Goal: Transaction & Acquisition: Purchase product/service

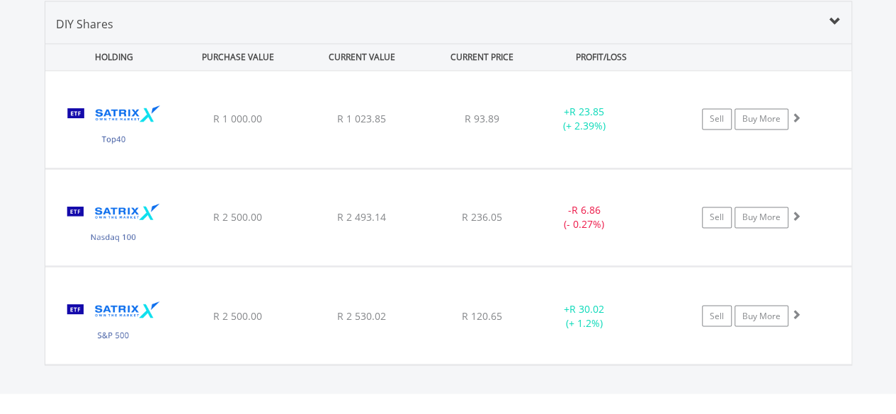
scroll to position [136, 269]
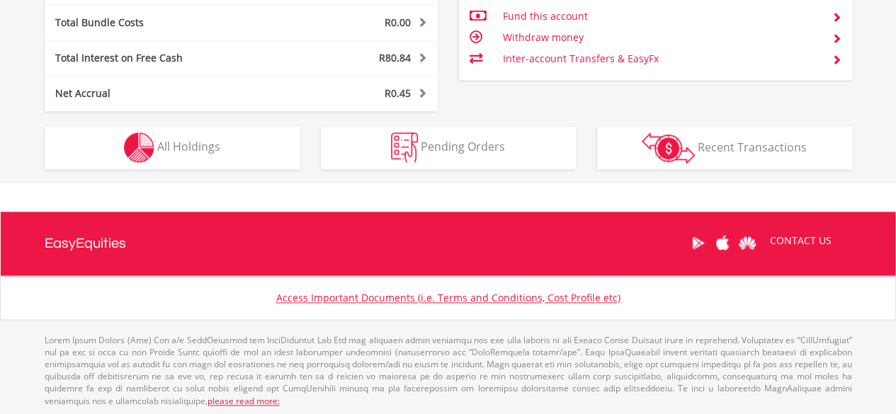
scroll to position [136, 269]
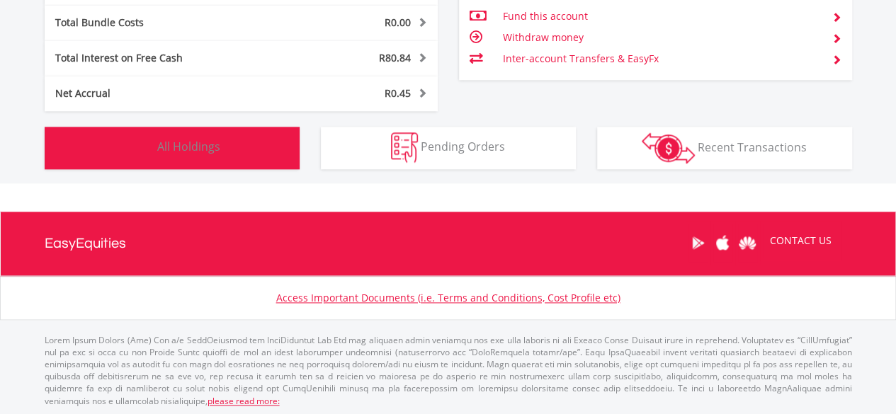
click at [216, 140] on span "All Holdings" at bounding box center [188, 147] width 63 height 16
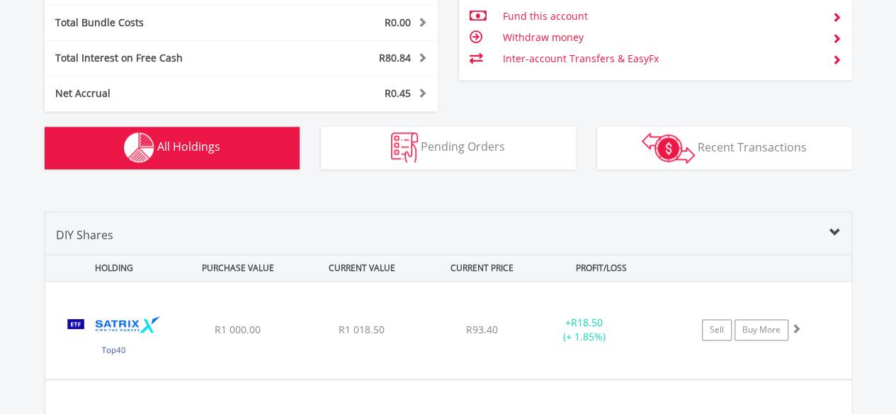
scroll to position [1049, 0]
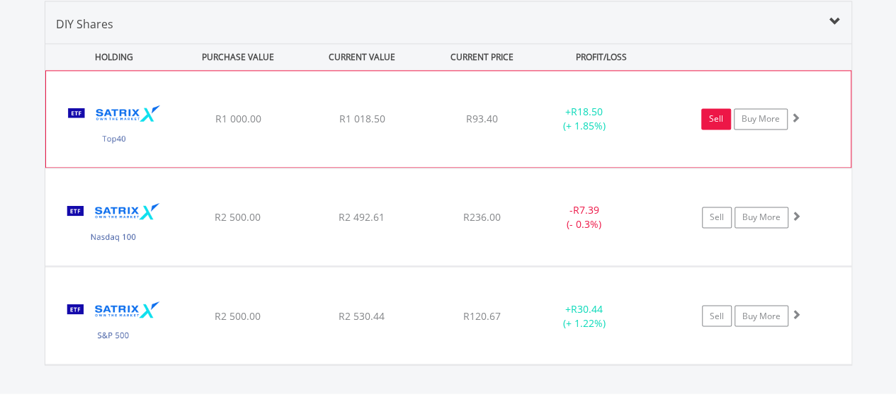
click at [716, 119] on link "Sell" at bounding box center [716, 118] width 30 height 21
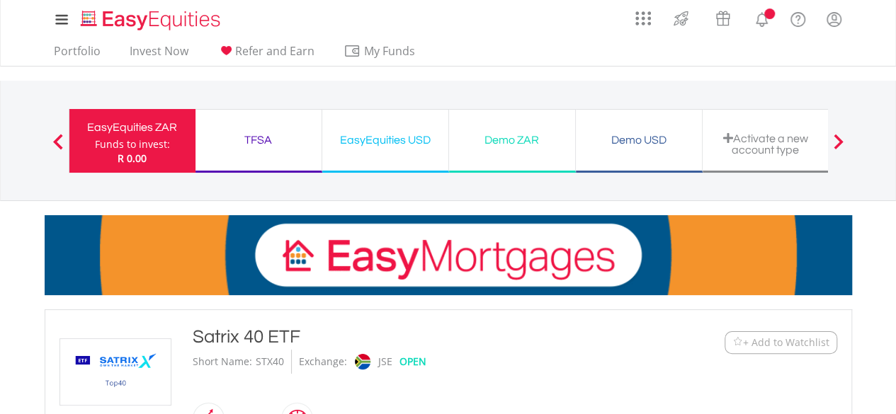
type input "*******"
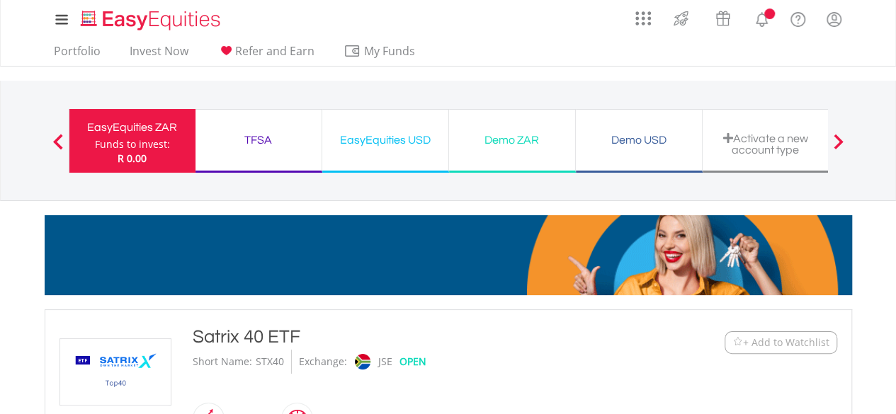
type input "******"
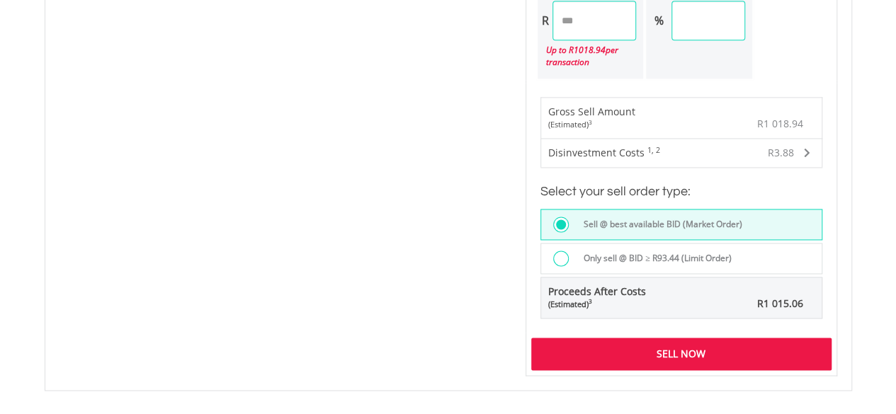
scroll to position [991, 0]
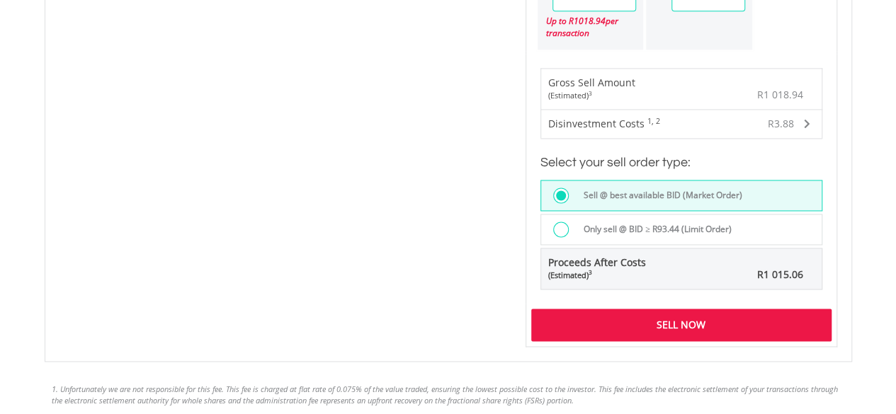
click at [695, 320] on div "Sell Now" at bounding box center [681, 325] width 300 height 33
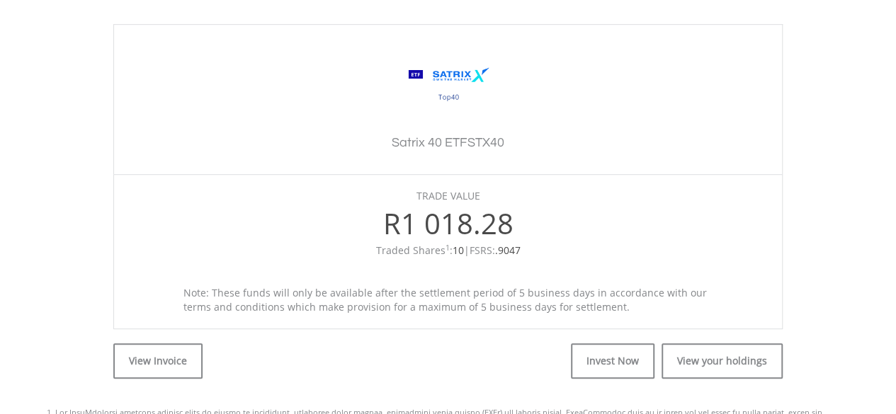
scroll to position [425, 0]
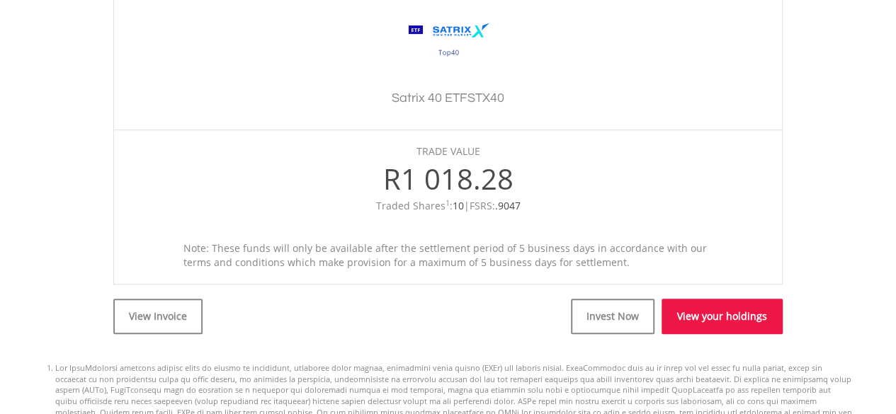
click at [748, 319] on link "View your holdings" at bounding box center [721, 316] width 121 height 35
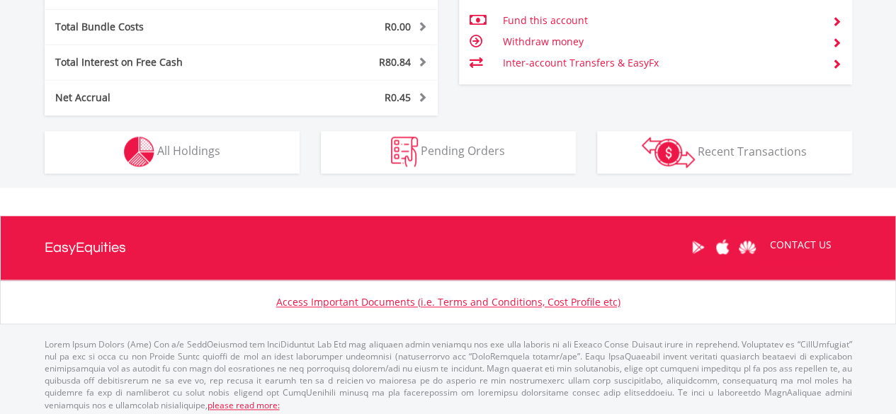
scroll to position [838, 0]
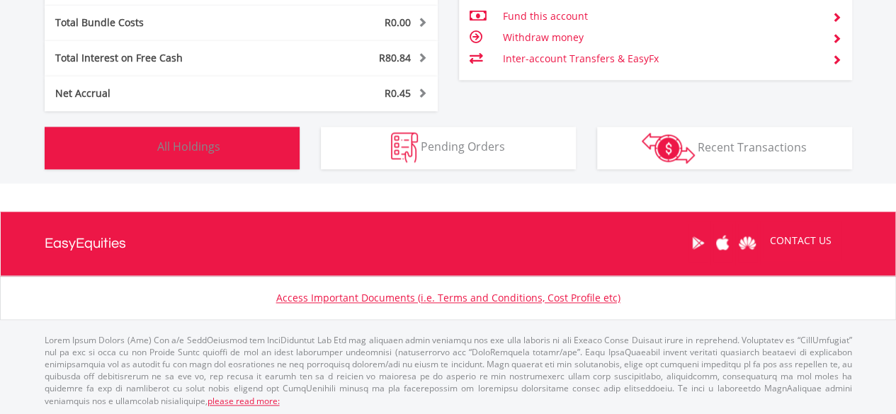
click at [218, 142] on span "All Holdings" at bounding box center [188, 147] width 63 height 16
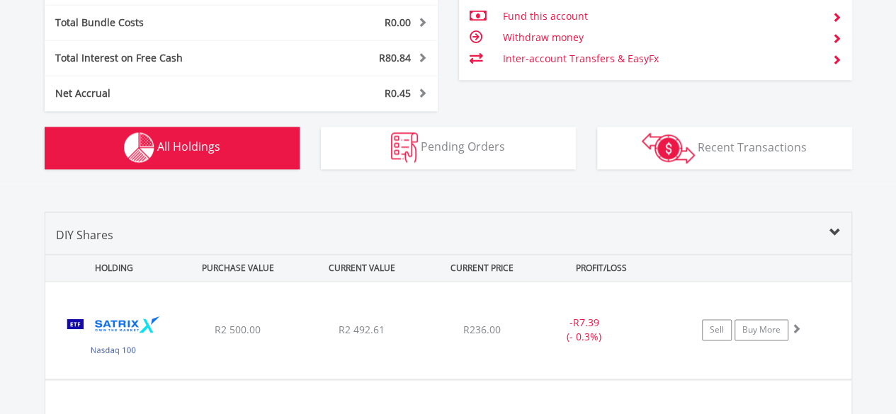
scroll to position [1049, 0]
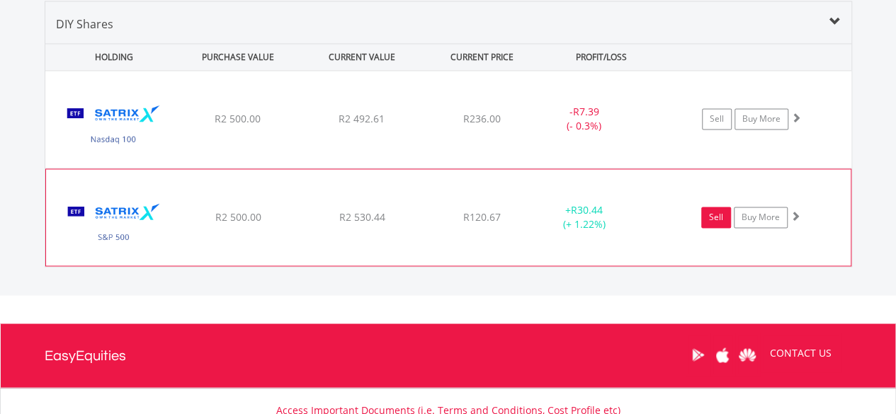
click at [714, 219] on link "Sell" at bounding box center [716, 217] width 30 height 21
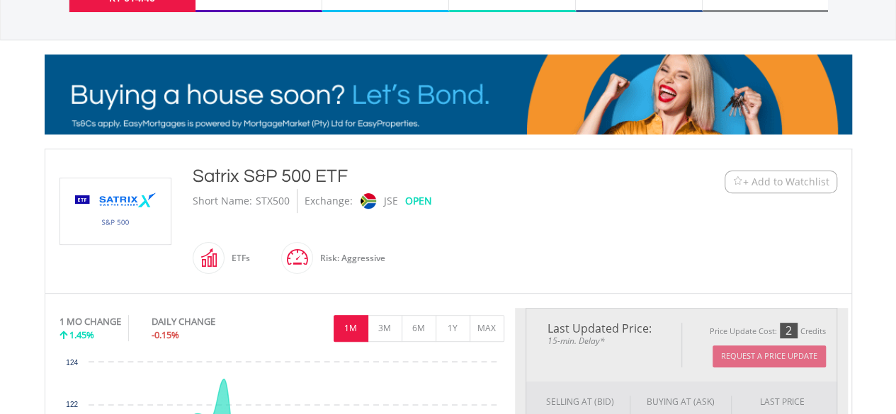
type input "*******"
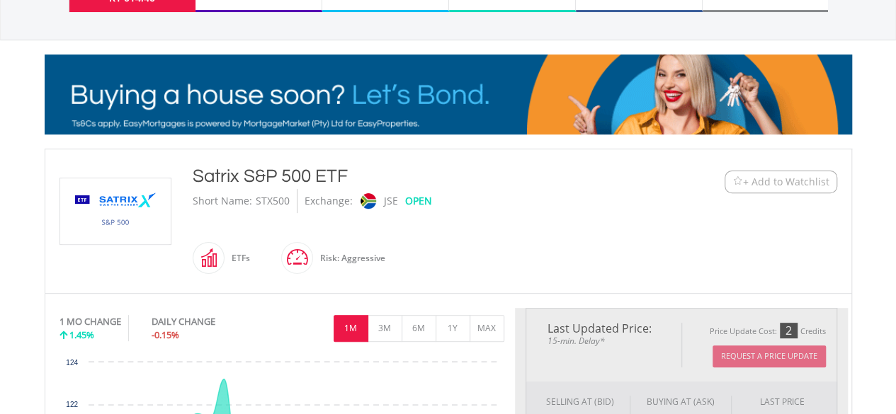
type input "******"
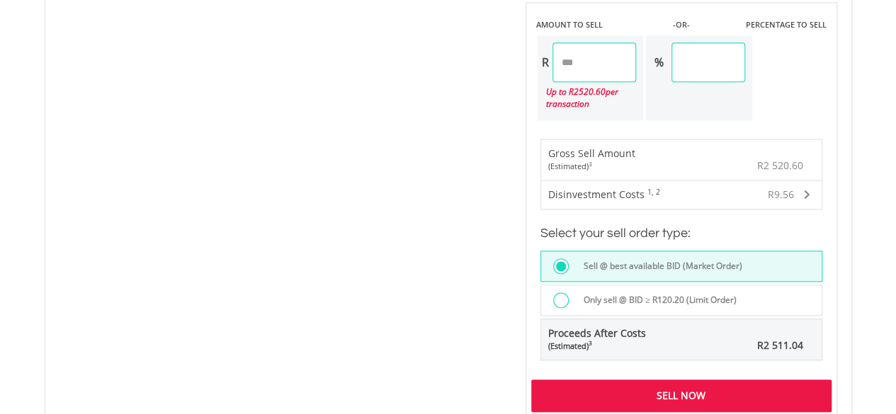
scroll to position [991, 0]
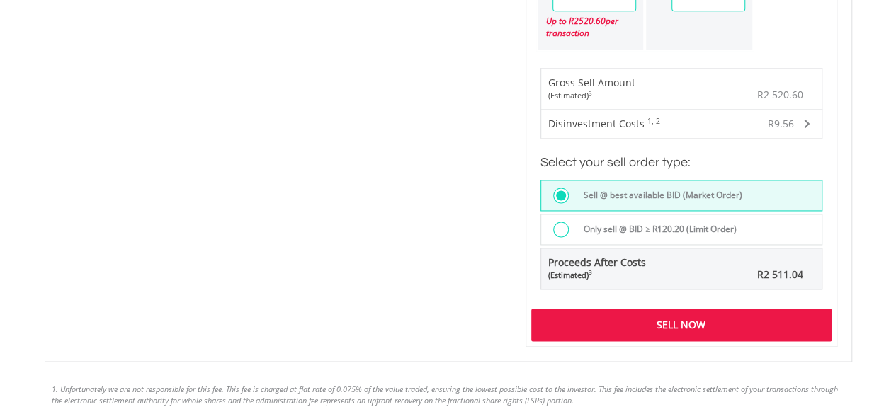
click at [701, 316] on div "Sell Now" at bounding box center [681, 325] width 300 height 33
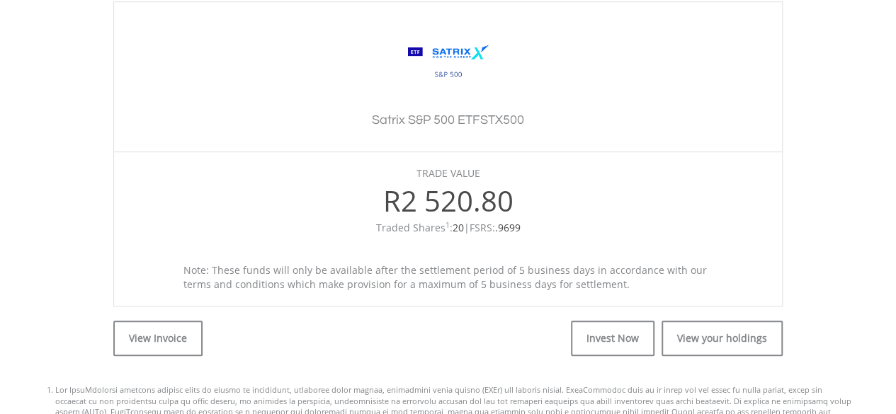
scroll to position [425, 0]
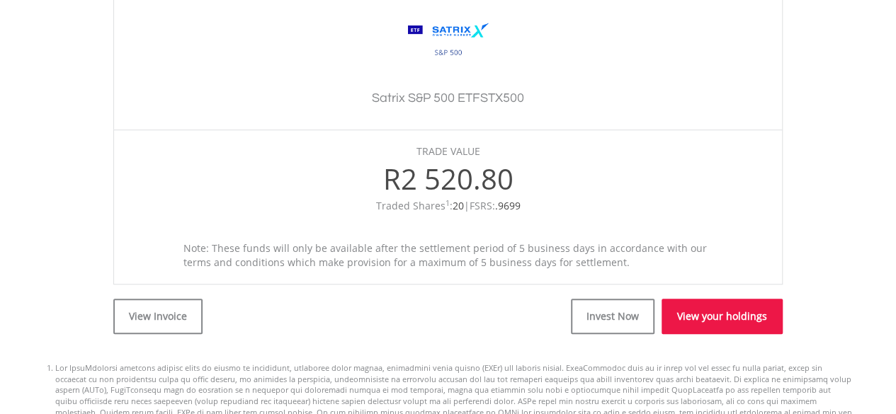
click at [719, 321] on link "View your holdings" at bounding box center [721, 316] width 121 height 35
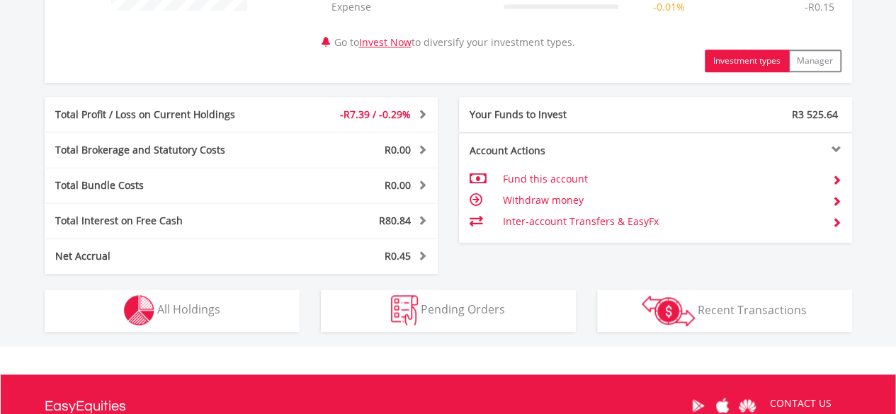
scroll to position [708, 0]
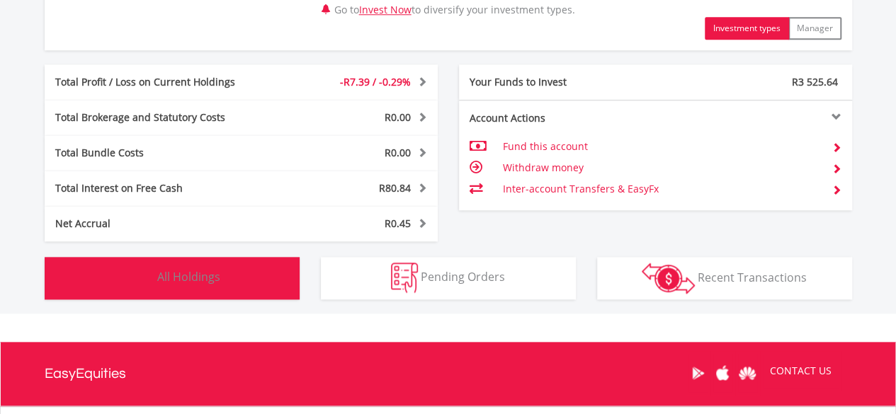
click at [244, 277] on button "Holdings All Holdings" at bounding box center [172, 278] width 255 height 42
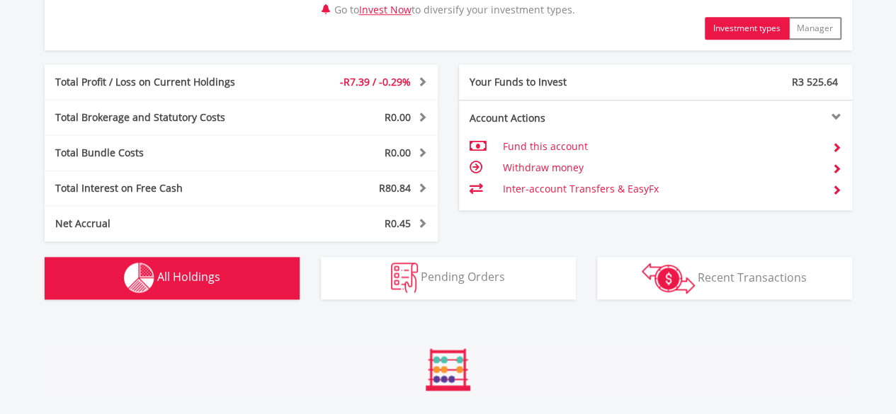
scroll to position [1049, 0]
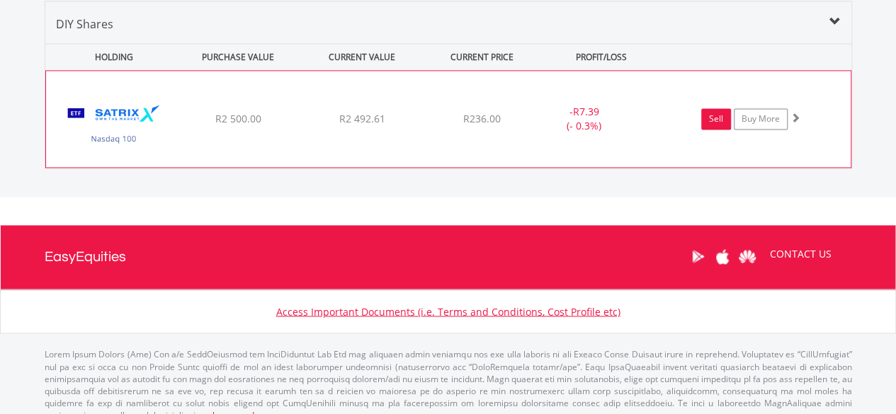
click at [709, 114] on link "Sell" at bounding box center [716, 118] width 30 height 21
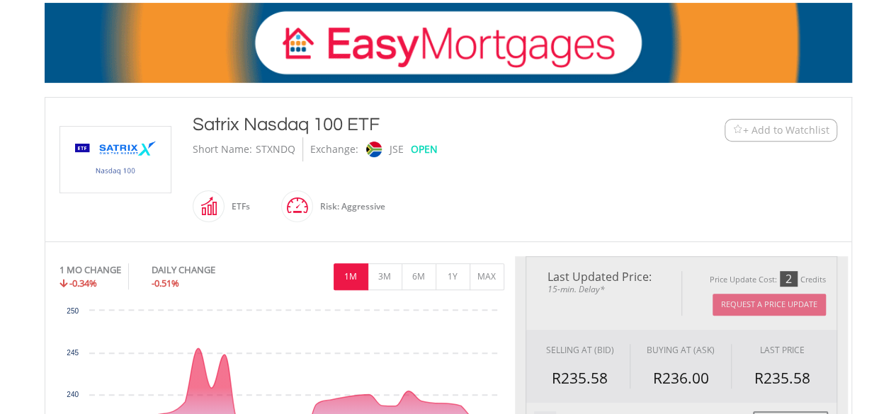
type input "*******"
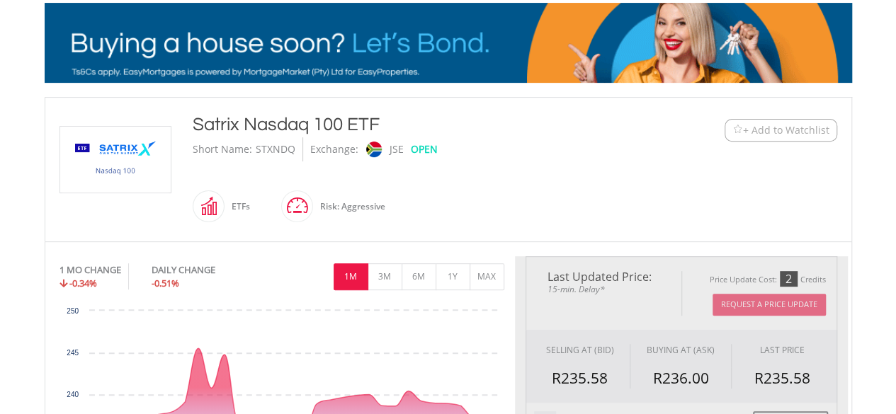
type input "******"
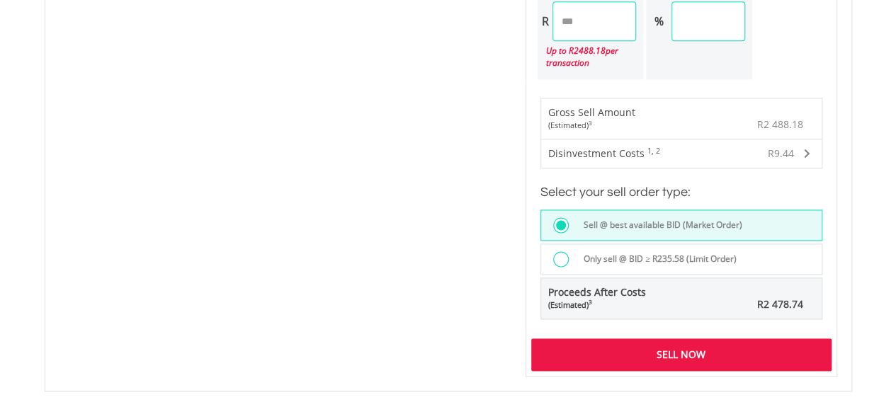
scroll to position [991, 0]
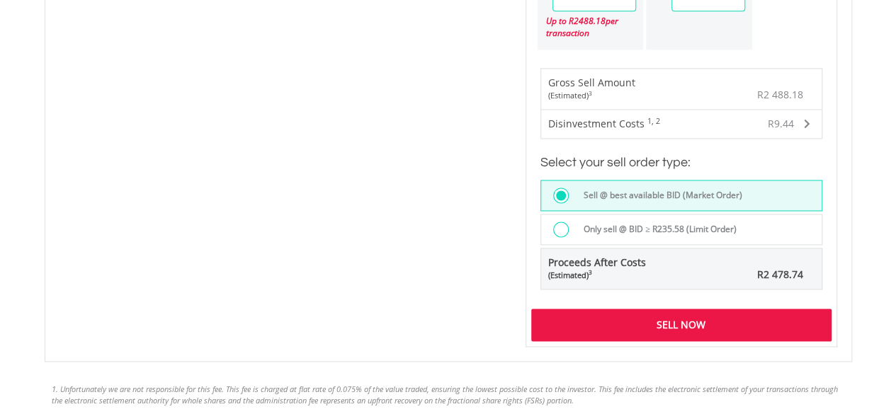
click at [684, 316] on div "Sell Now" at bounding box center [681, 325] width 300 height 33
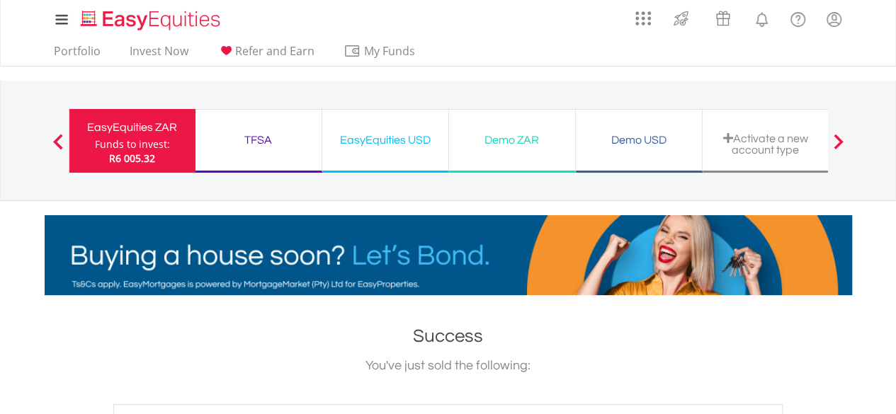
click at [276, 142] on div "TFSA" at bounding box center [258, 140] width 109 height 20
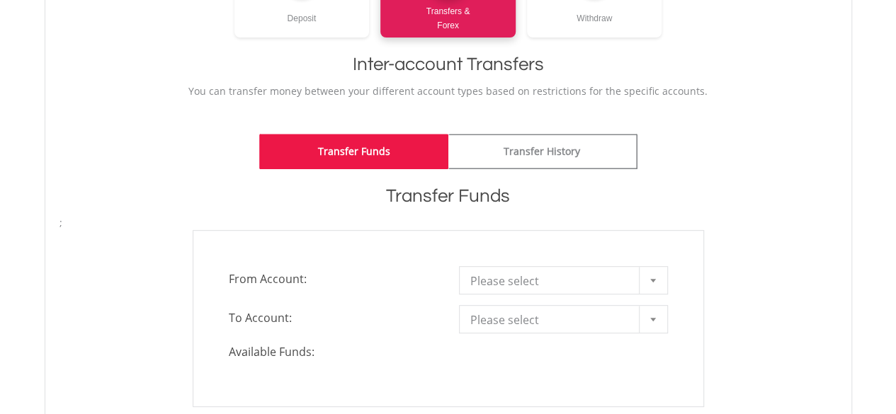
scroll to position [283, 0]
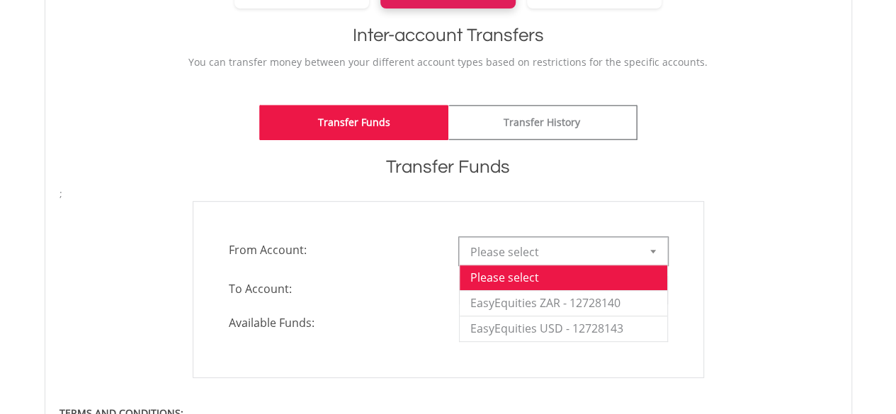
click at [650, 250] on b at bounding box center [653, 252] width 6 height 4
click at [594, 304] on li "EasyEquities ZAR - 12728140" at bounding box center [562, 302] width 207 height 25
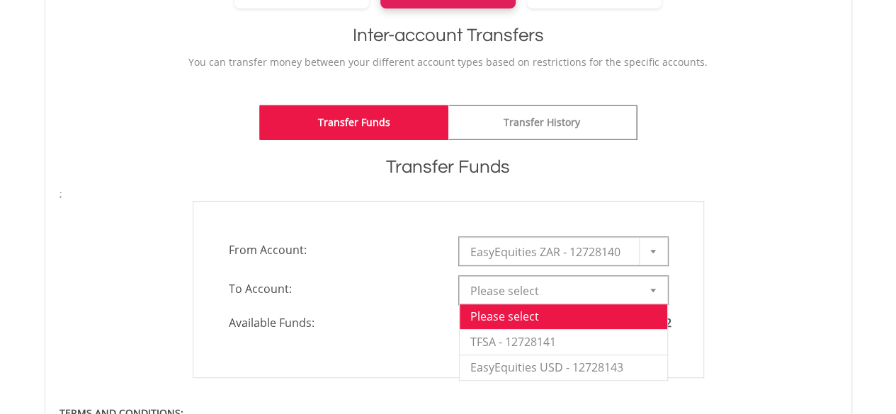
click at [653, 289] on b at bounding box center [653, 291] width 6 height 4
click at [586, 343] on li "TFSA - 12728141" at bounding box center [562, 341] width 207 height 25
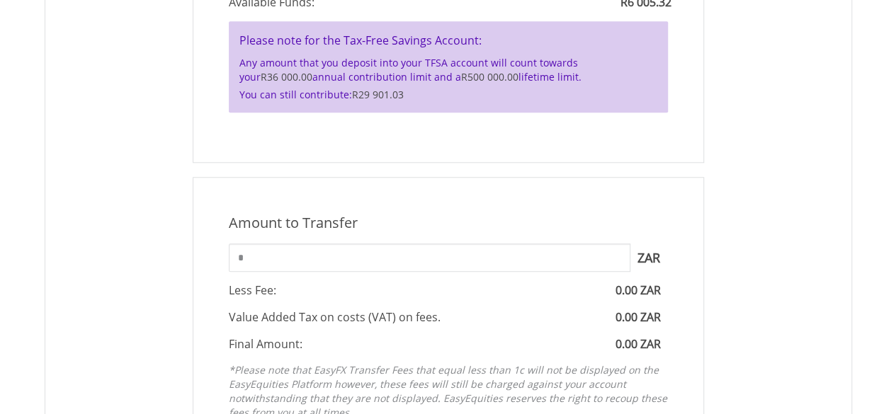
scroll to position [637, 0]
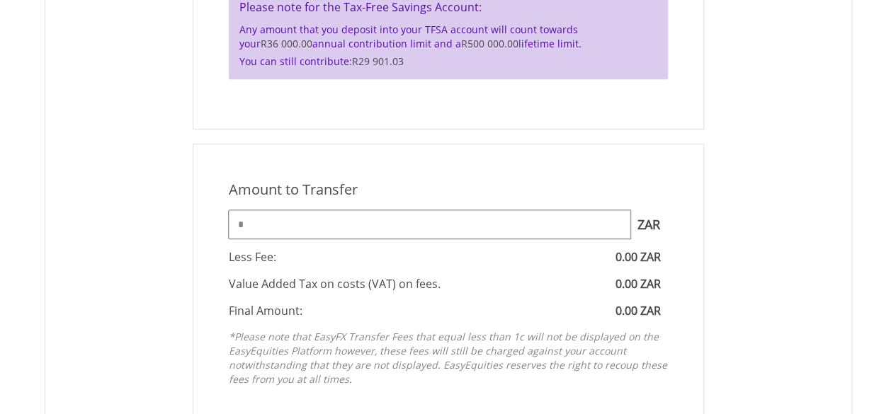
click at [423, 226] on input "*" at bounding box center [429, 224] width 401 height 28
type input "*"
type input "****"
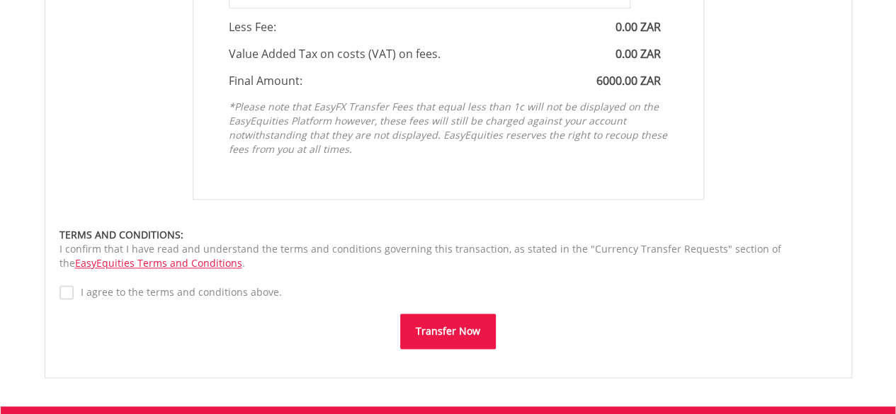
scroll to position [920, 0]
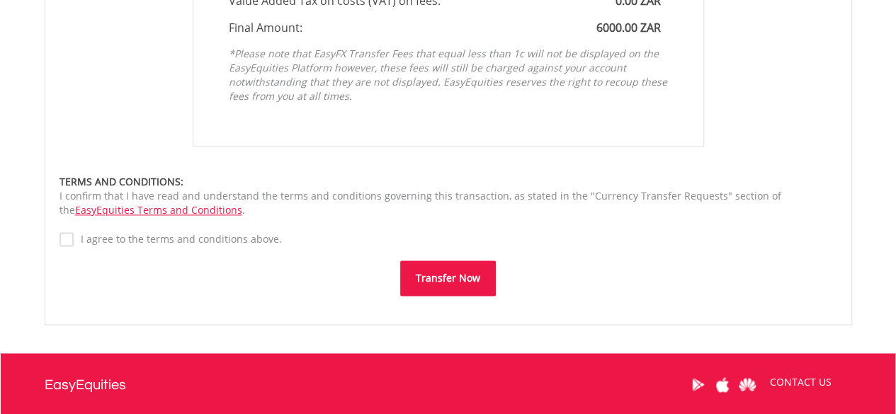
click at [438, 282] on button "Transfer Now" at bounding box center [448, 278] width 96 height 35
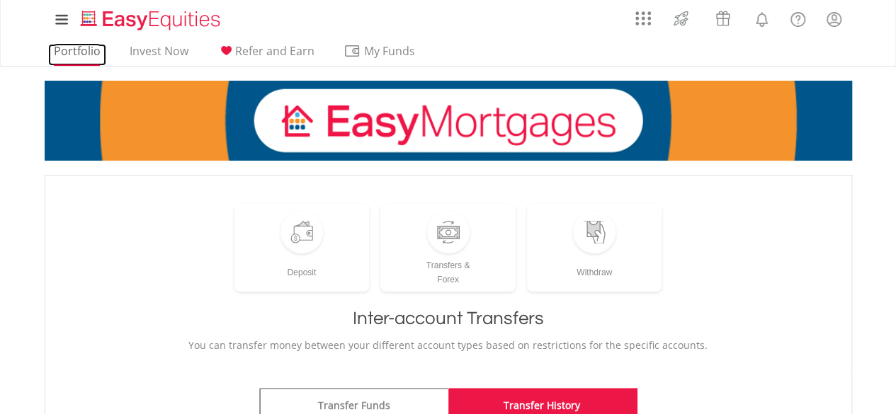
click at [76, 46] on link "Portfolio" at bounding box center [77, 55] width 58 height 22
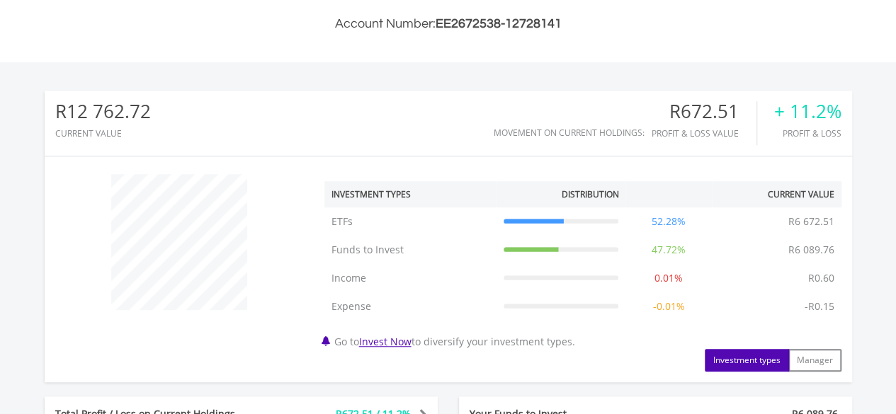
scroll to position [354, 0]
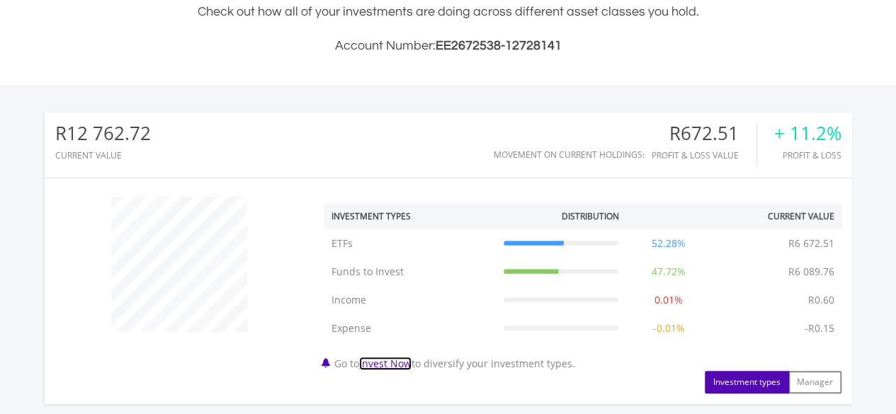
click at [398, 360] on link "Invest Now" at bounding box center [385, 363] width 52 height 13
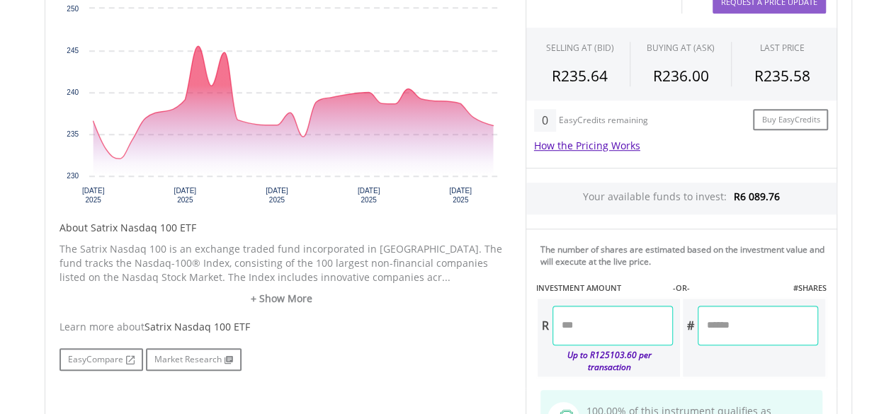
scroll to position [566, 0]
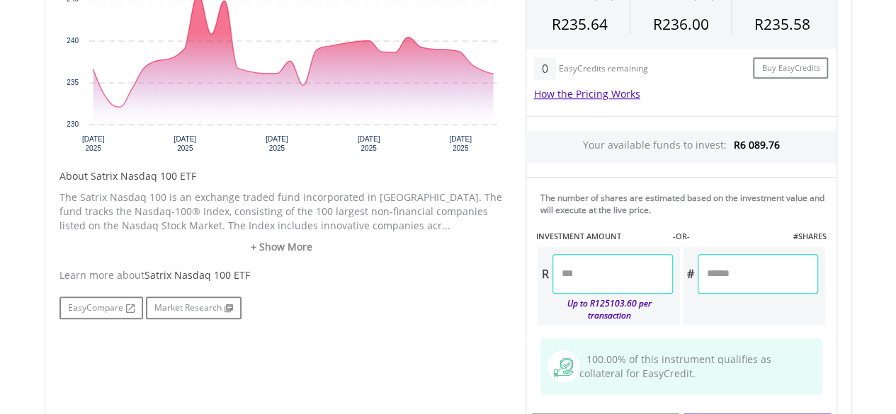
click at [583, 276] on input "number" at bounding box center [612, 274] width 120 height 40
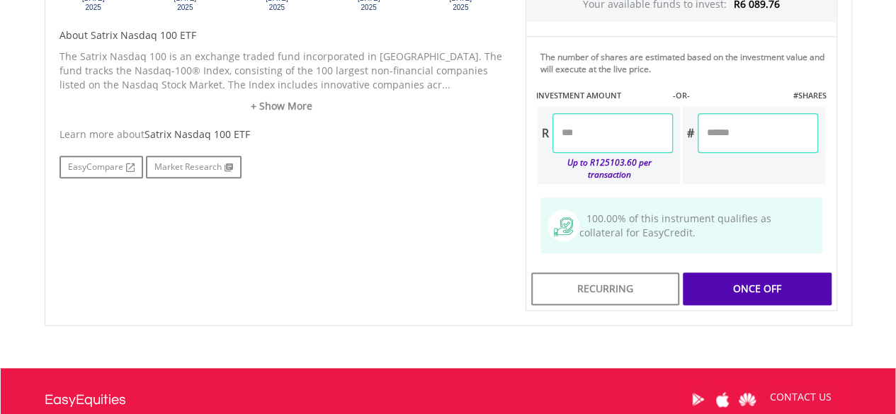
scroll to position [708, 0]
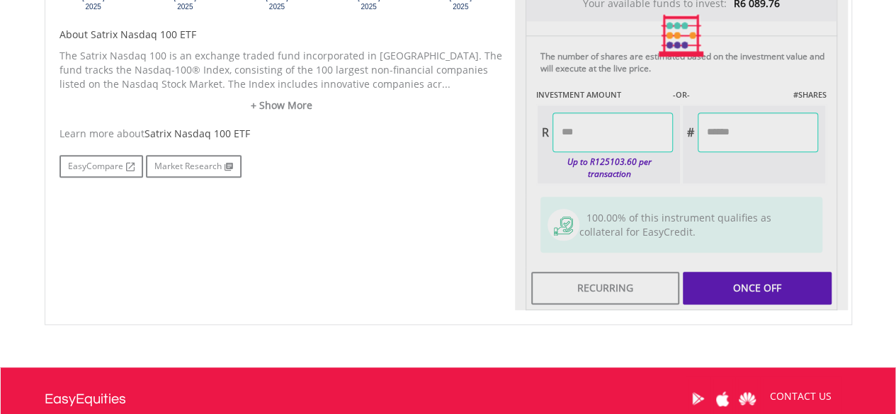
type input "*******"
type input "******"
click at [767, 273] on div "Last Updated Price: 15-min. Delay* Price Update Cost: 2 Credits Request A Price…" at bounding box center [681, 36] width 333 height 550
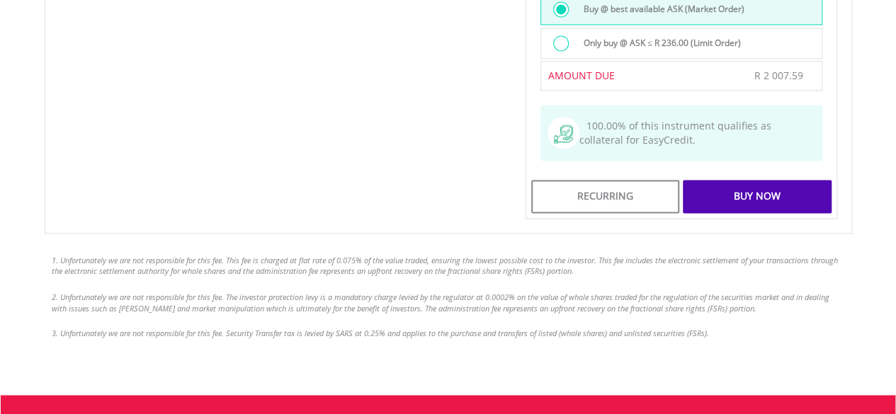
scroll to position [1062, 0]
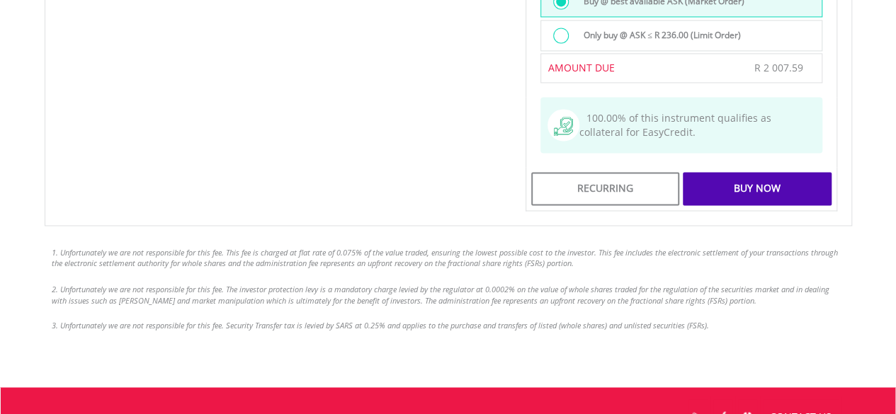
click at [746, 181] on div "Buy Now" at bounding box center [757, 188] width 148 height 33
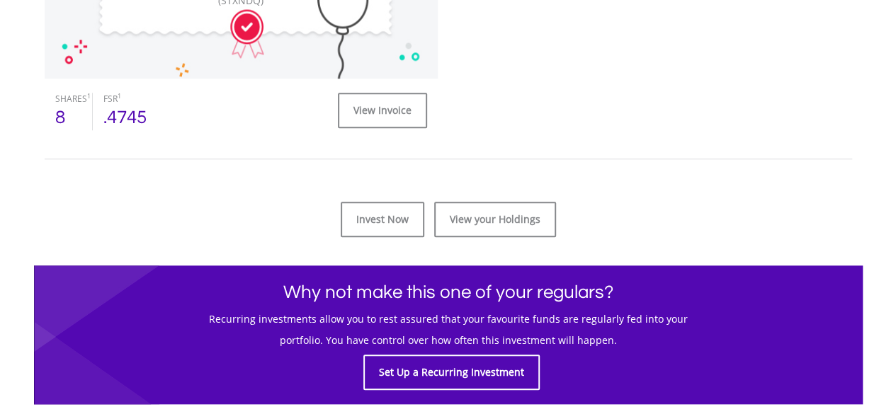
scroll to position [637, 0]
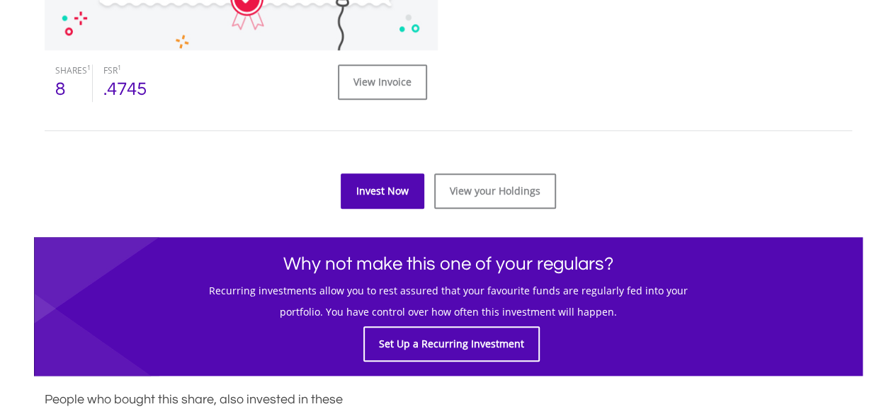
click at [381, 194] on link "Invest Now" at bounding box center [383, 190] width 84 height 35
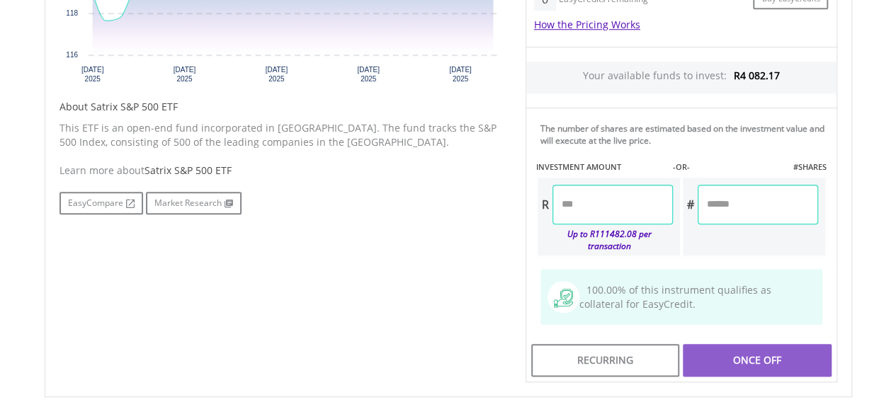
scroll to position [637, 0]
click at [600, 208] on input "number" at bounding box center [612, 203] width 120 height 40
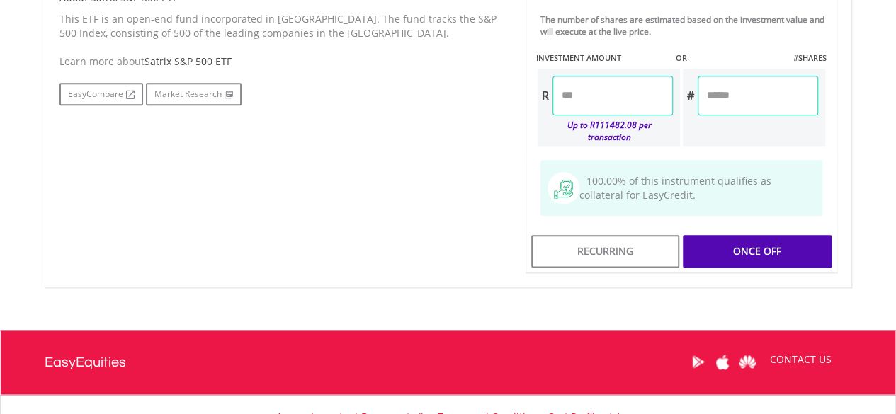
scroll to position [779, 0]
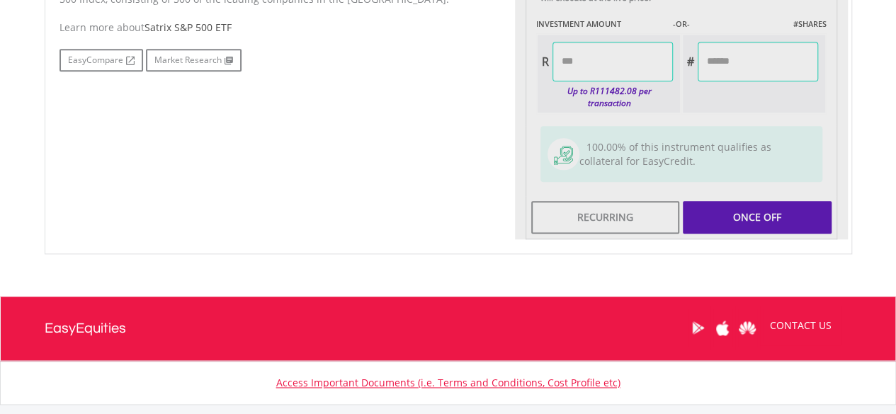
type input "*******"
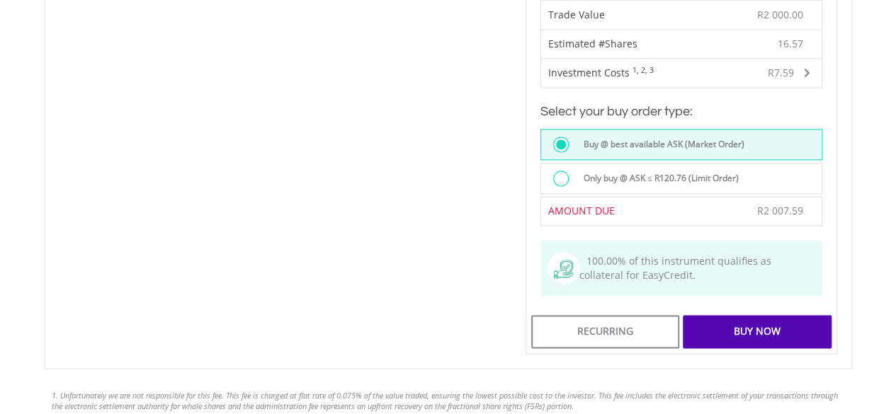
scroll to position [920, 0]
click at [755, 319] on div "Buy Now" at bounding box center [757, 330] width 148 height 33
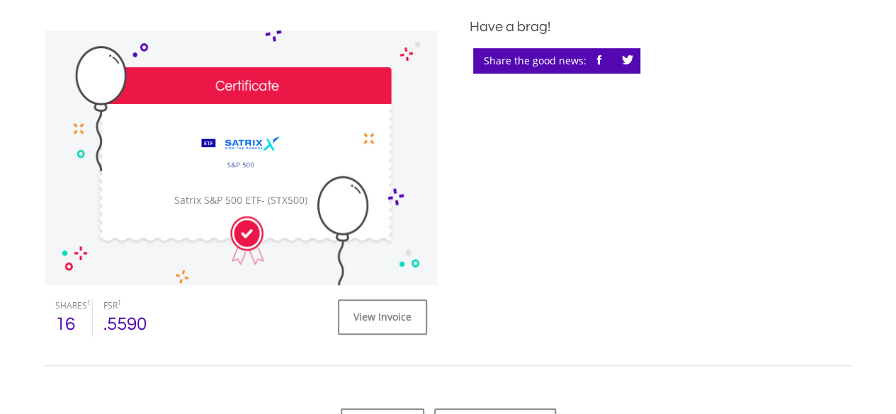
scroll to position [425, 0]
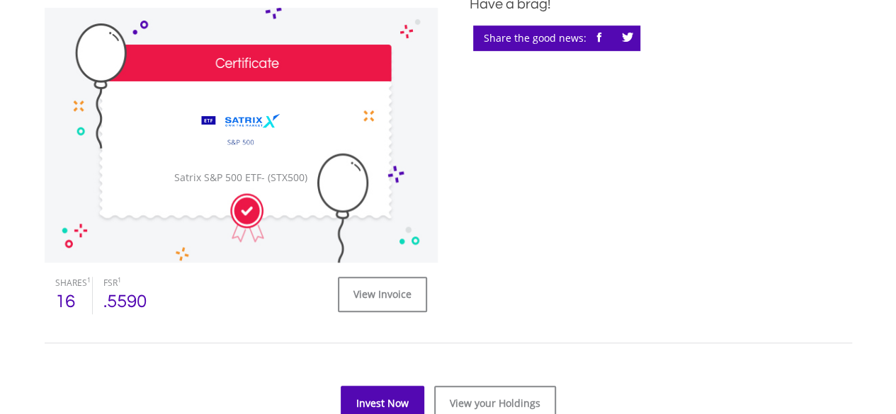
click at [389, 399] on link "Invest Now" at bounding box center [383, 403] width 84 height 35
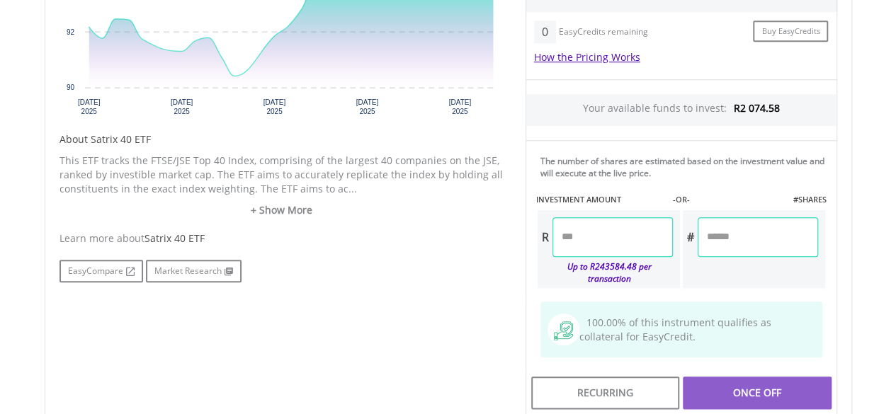
scroll to position [637, 0]
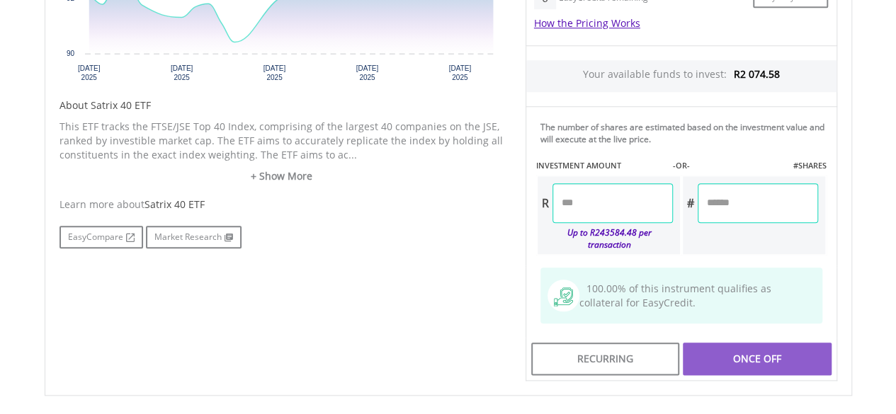
click at [590, 207] on input "number" at bounding box center [612, 203] width 120 height 40
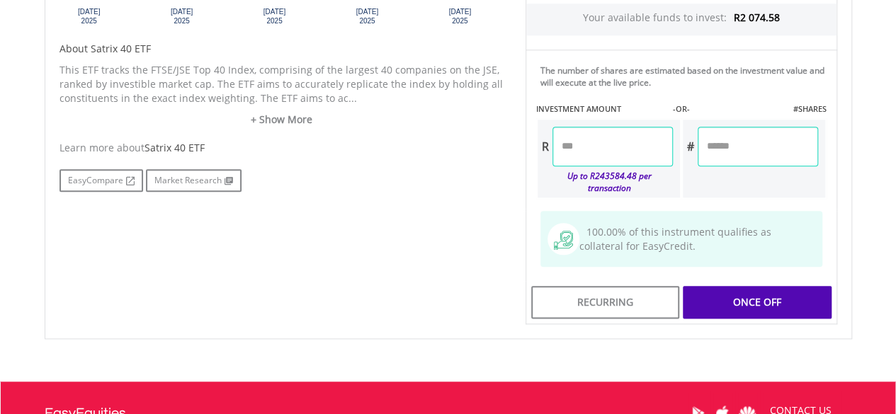
scroll to position [708, 0]
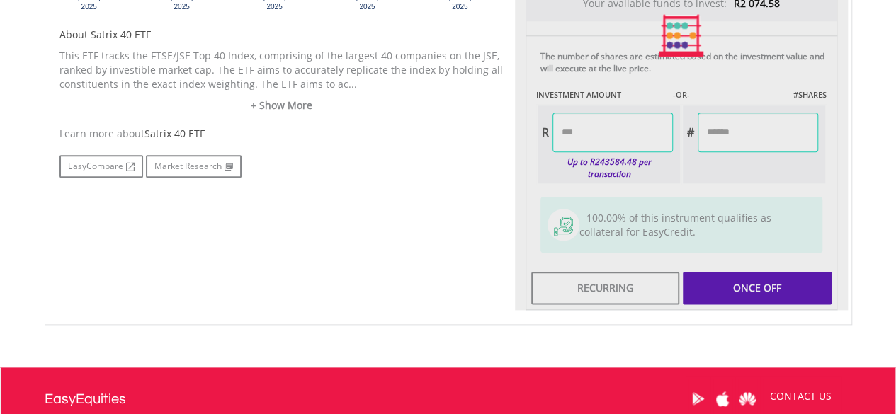
type input "*******"
click at [784, 274] on div "Last Updated Price: 15-min. Delay* Price Update Cost: 2 Credits Request A Price…" at bounding box center [681, 36] width 333 height 550
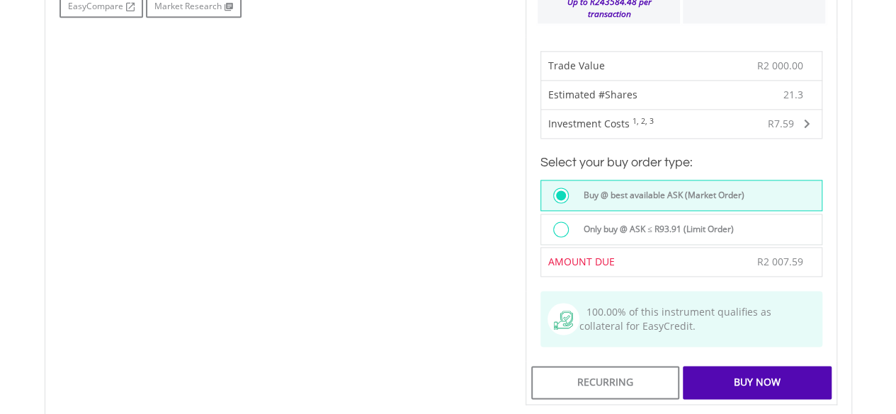
scroll to position [920, 0]
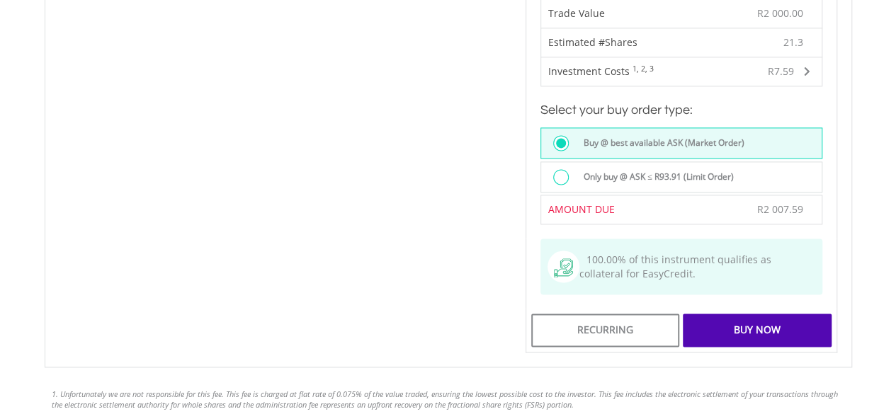
click at [756, 314] on div "Buy Now" at bounding box center [757, 330] width 148 height 33
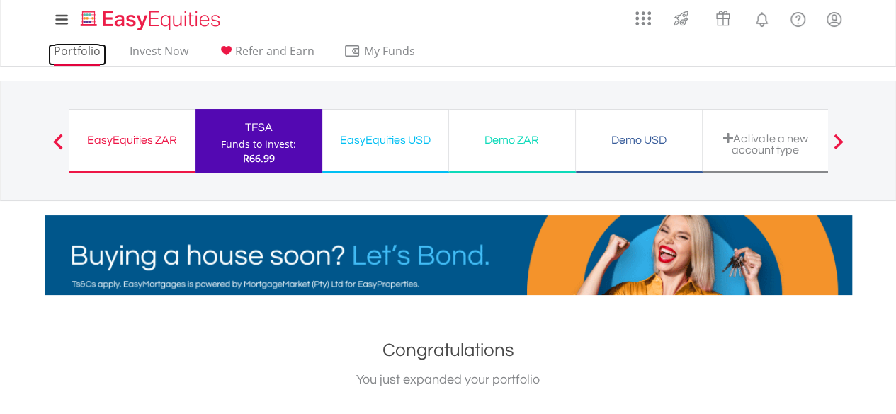
click at [89, 57] on link "Portfolio" at bounding box center [77, 55] width 58 height 22
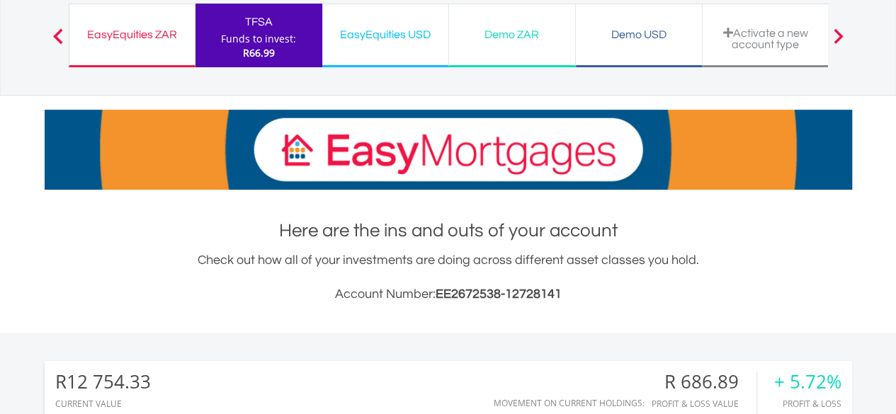
scroll to position [71, 0]
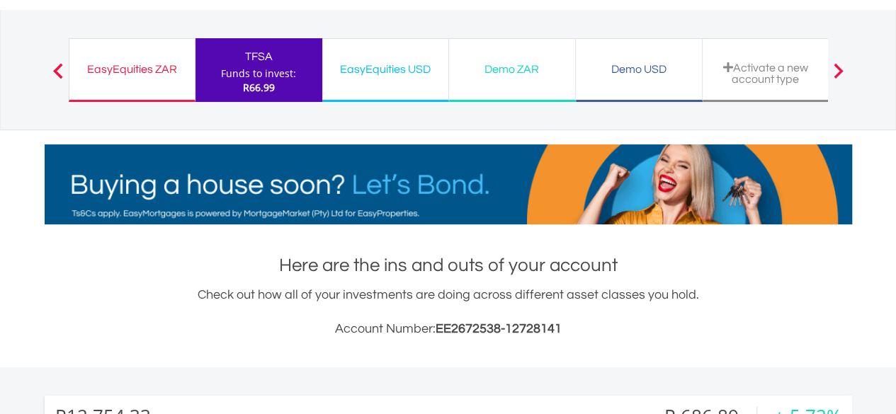
click at [53, 69] on span at bounding box center [58, 71] width 10 height 16
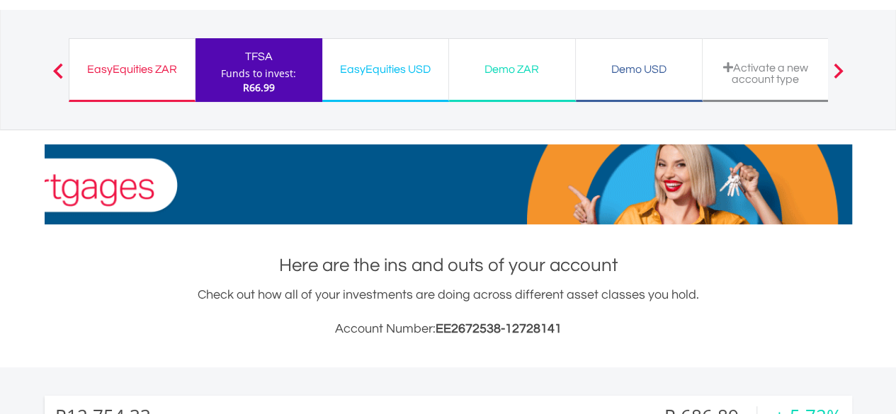
click at [59, 67] on span at bounding box center [58, 71] width 10 height 16
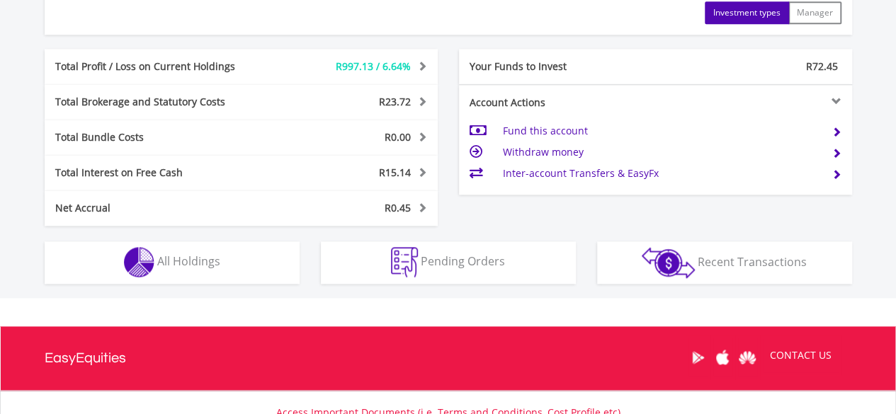
scroll to position [767, 0]
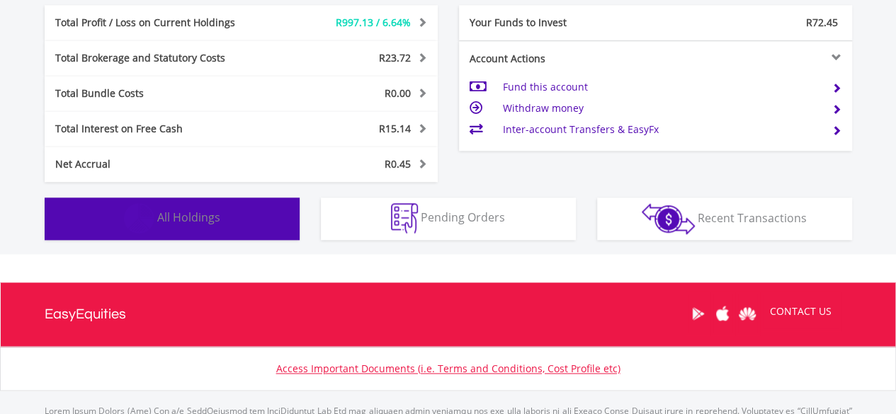
click at [191, 217] on span "All Holdings" at bounding box center [188, 218] width 63 height 16
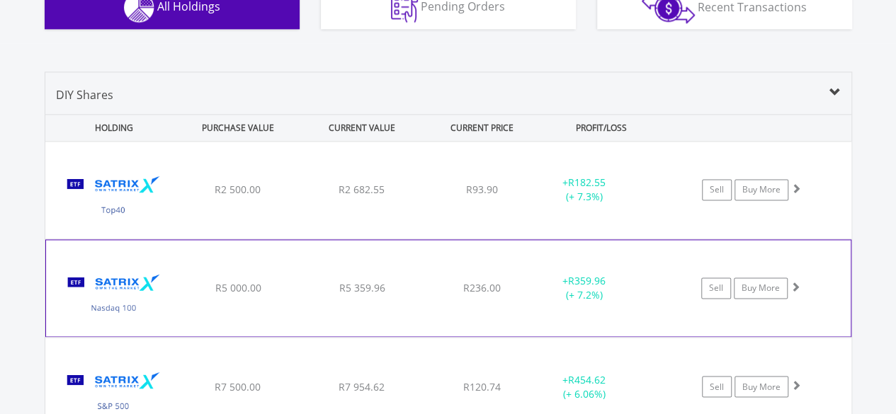
scroll to position [1049, 0]
